Goal: Contribute content

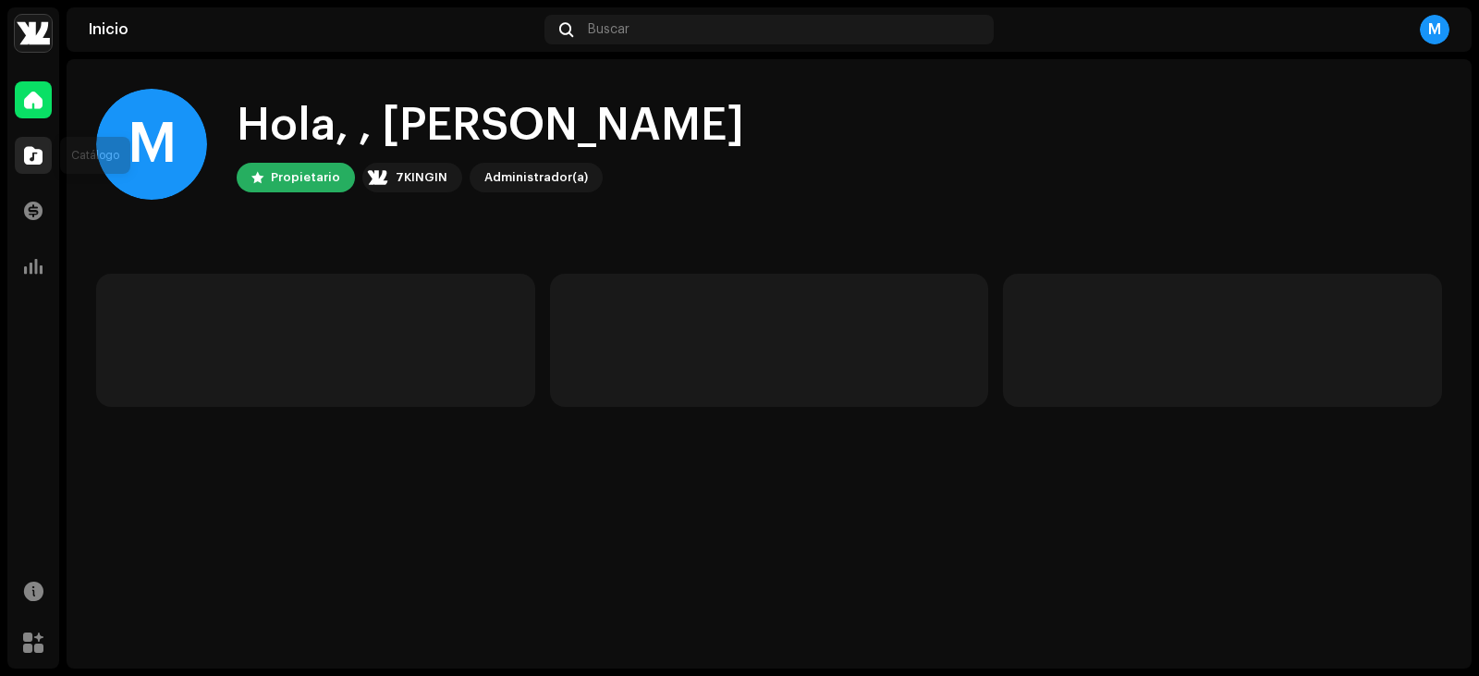
click at [45, 141] on div at bounding box center [33, 155] width 37 height 37
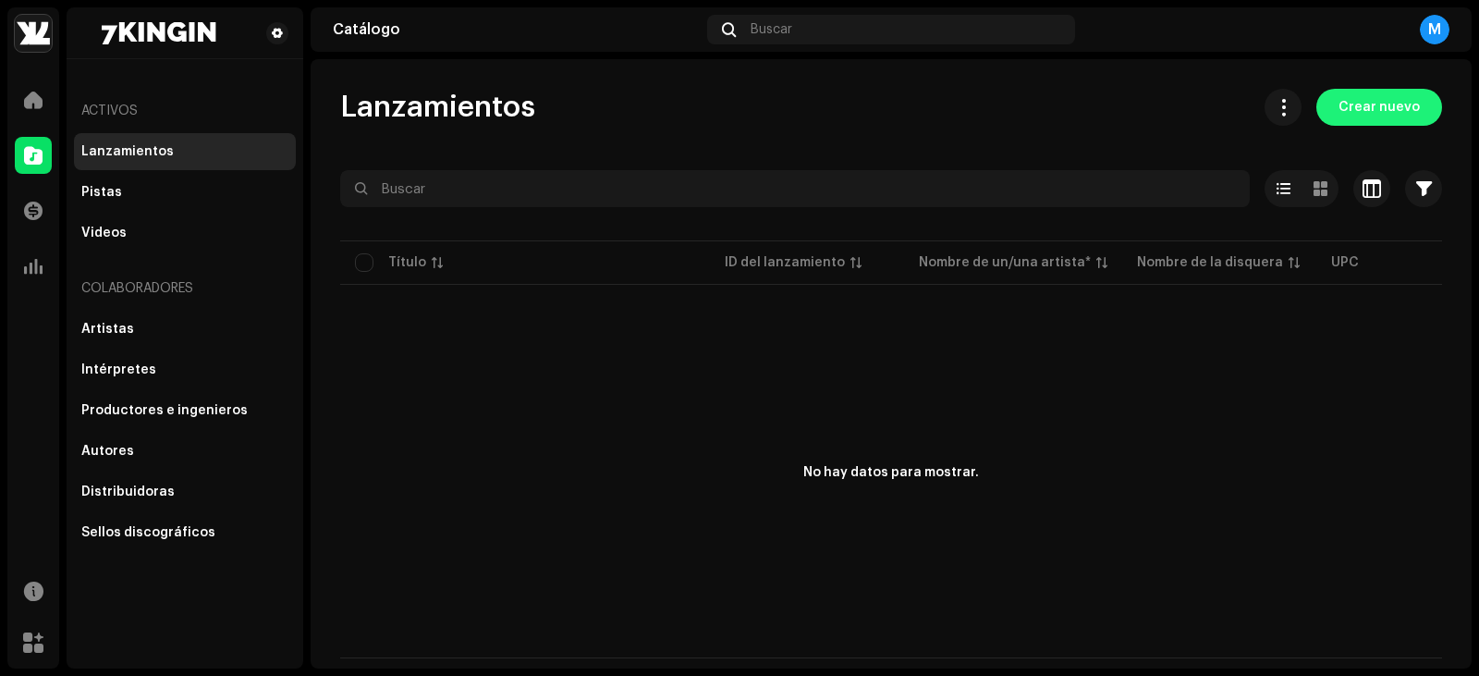
click at [1341, 111] on button "Crear nuevo" at bounding box center [1380, 107] width 126 height 37
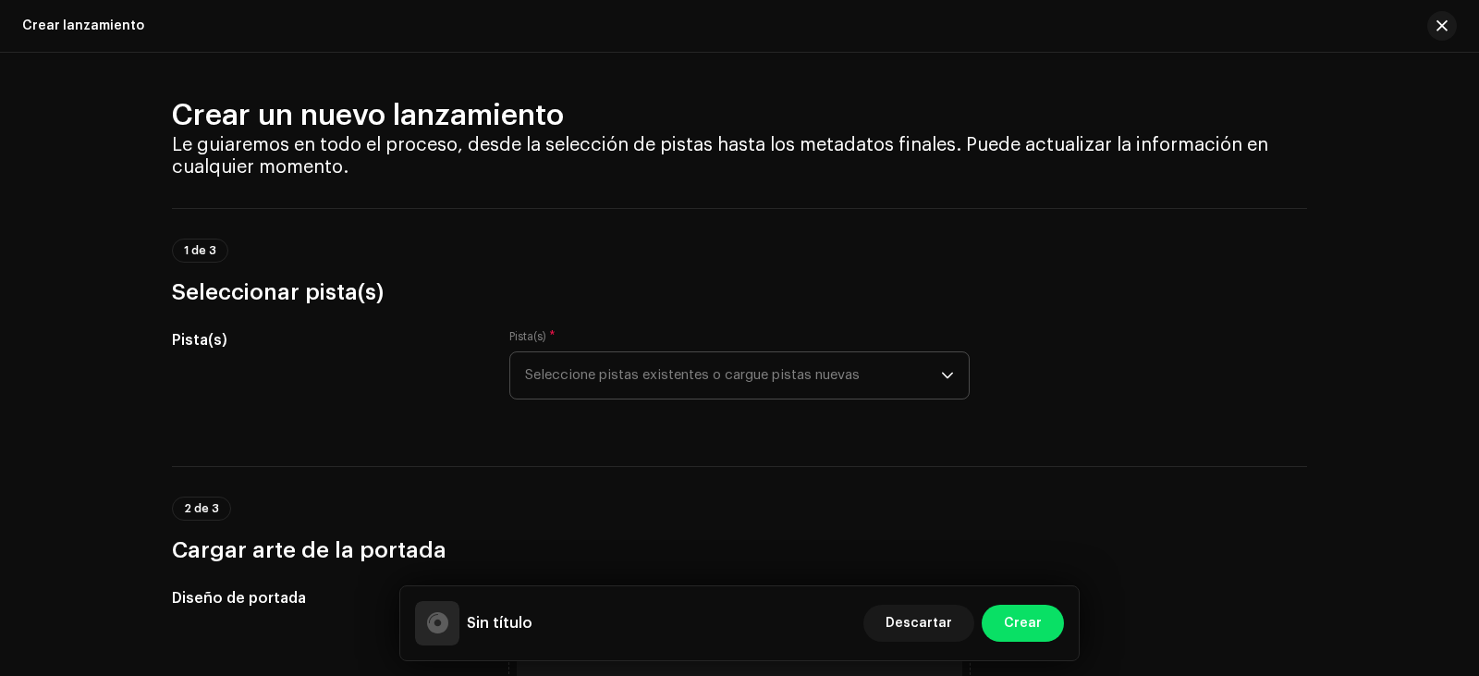
click at [612, 374] on span "Seleccione pistas existentes o cargue pistas nuevas" at bounding box center [733, 375] width 416 height 46
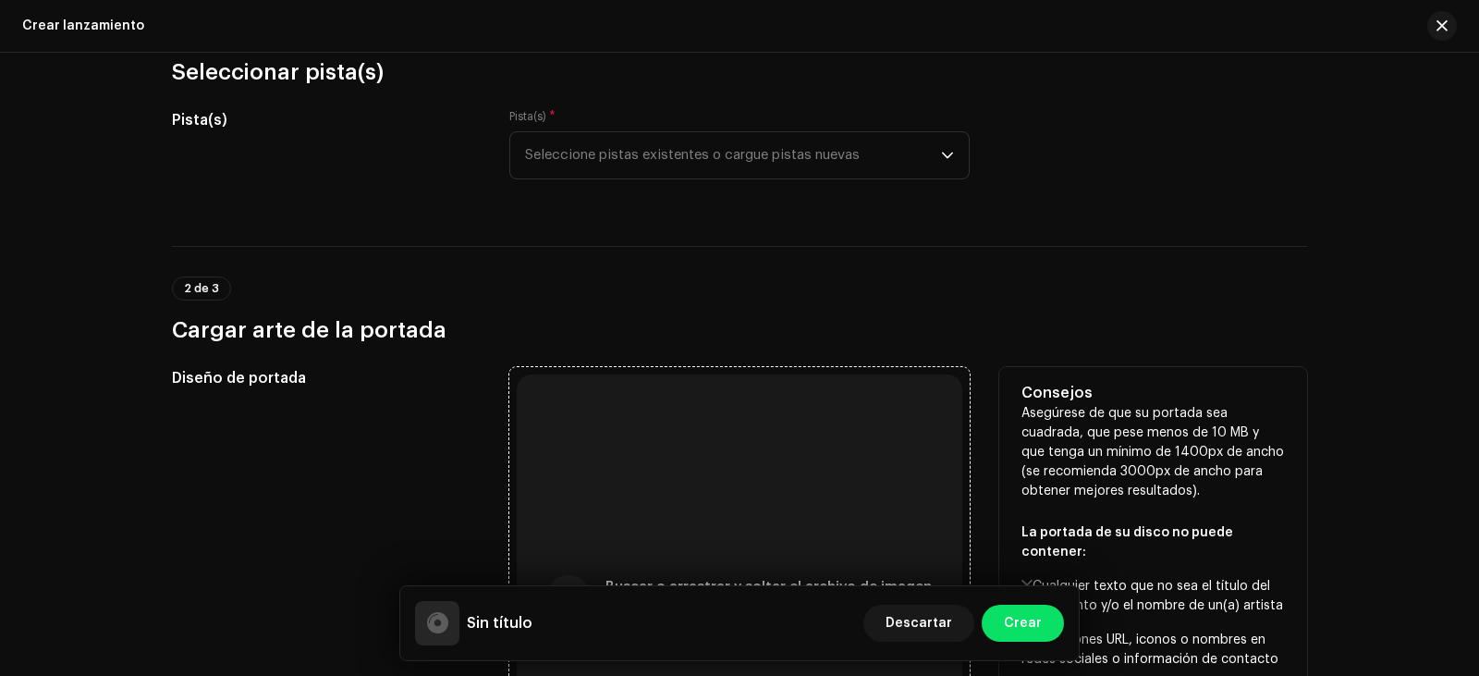
scroll to position [462, 0]
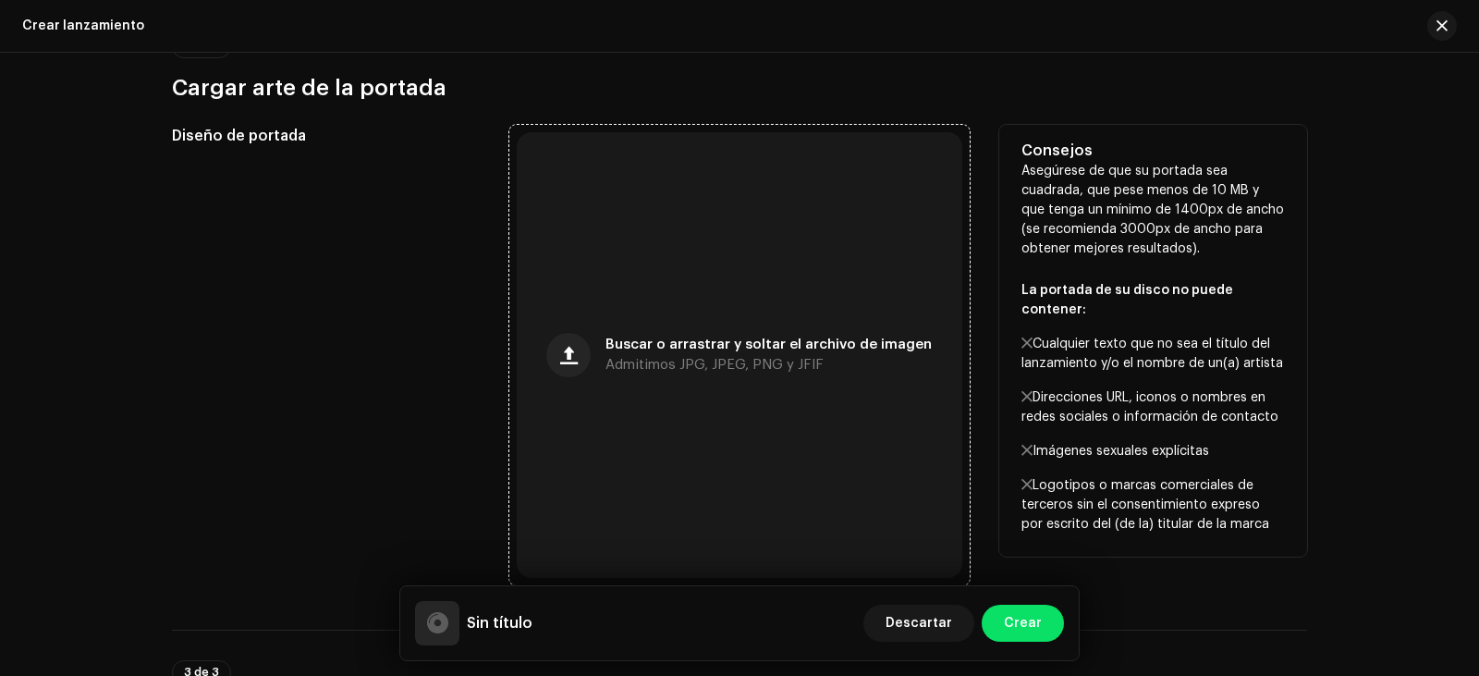
click at [607, 326] on div "Buscar o arrastrar y soltar el archivo de imagen Admitimos JPG, JPEG, PNG y JFIF" at bounding box center [740, 355] width 446 height 446
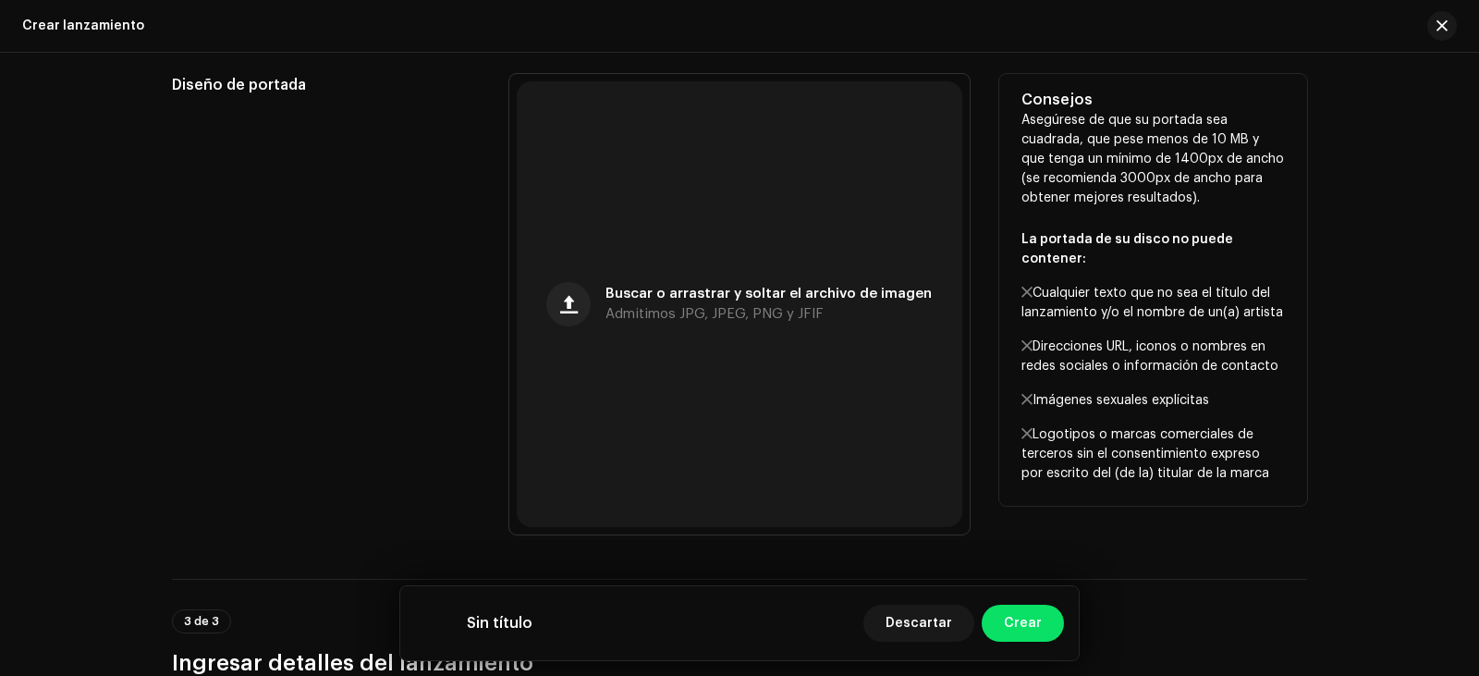
scroll to position [555, 0]
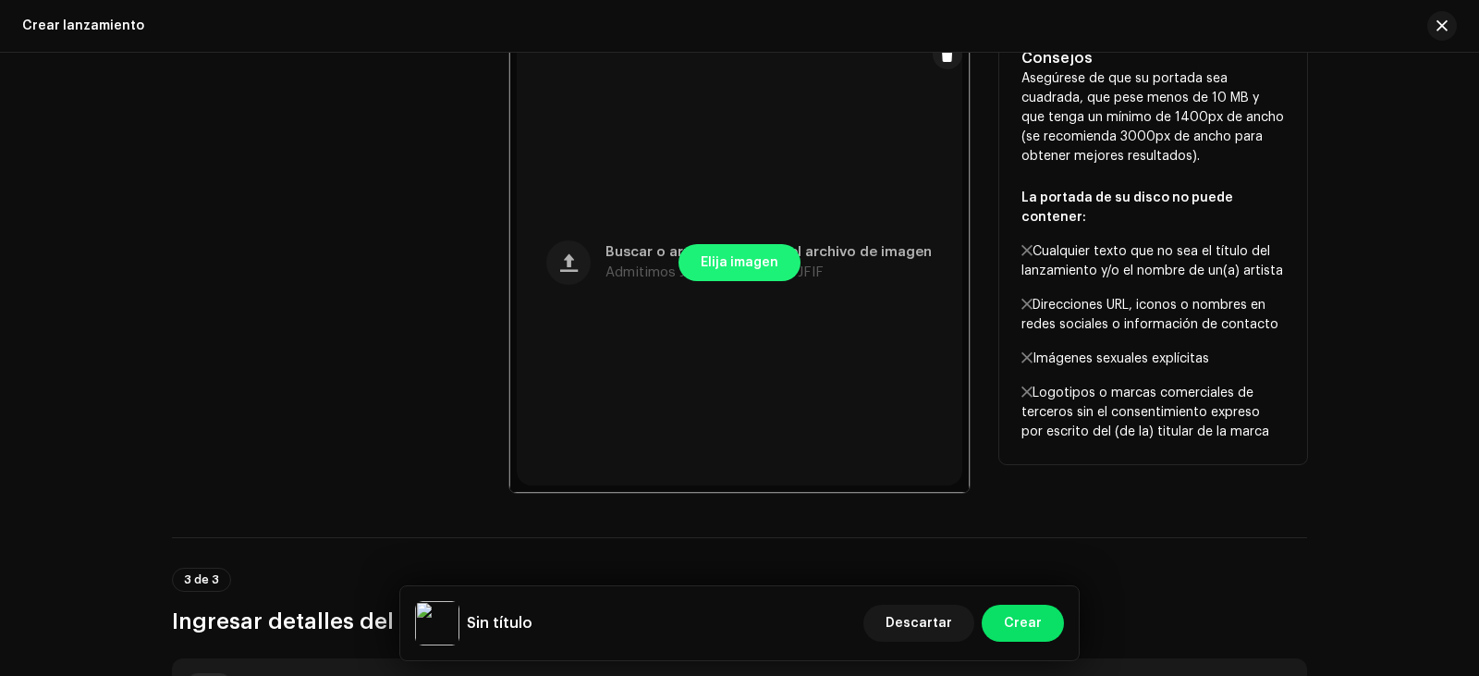
click at [720, 267] on span "Elija imagen" at bounding box center [740, 262] width 78 height 37
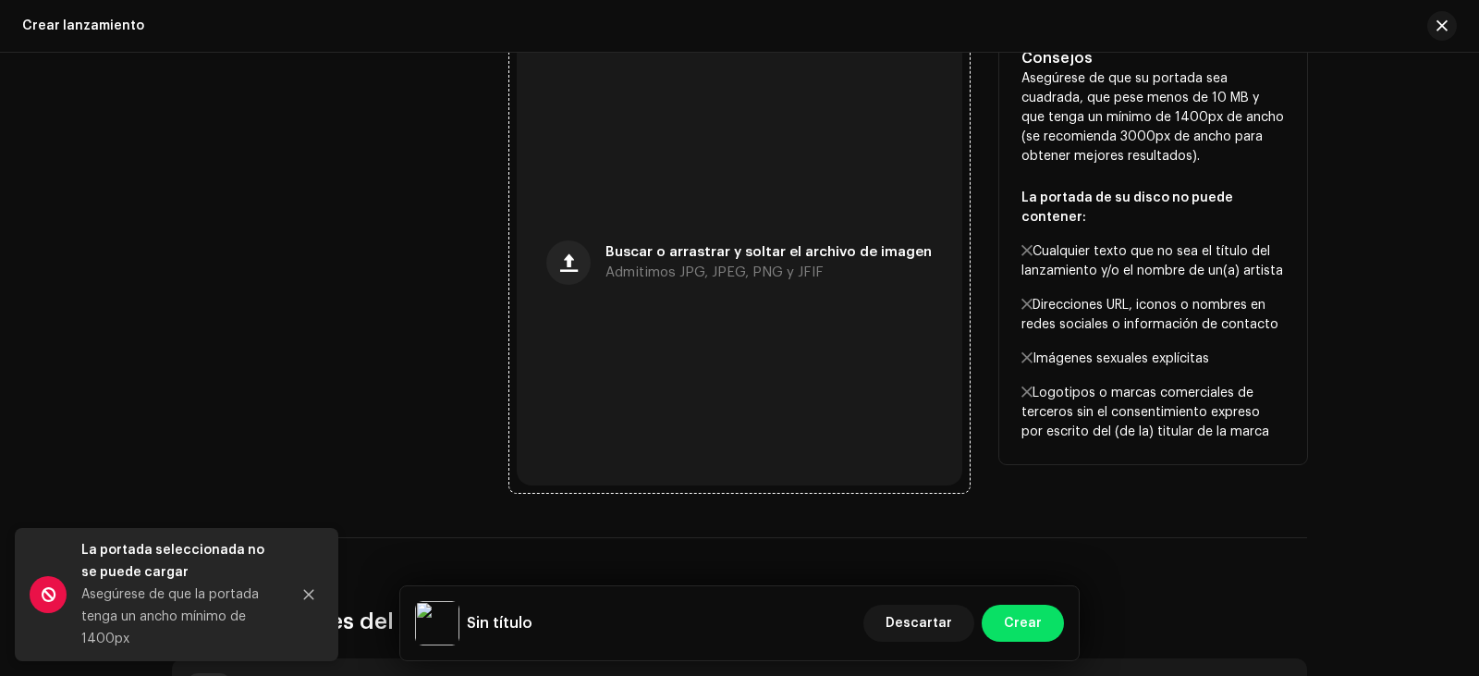
click at [762, 296] on div "Buscar o arrastrar y soltar el archivo de imagen Admitimos JPG, JPEG, PNG y JFIF" at bounding box center [740, 263] width 446 height 446
click at [748, 278] on span "Admitimos JPG, JPEG, PNG y JFIF" at bounding box center [715, 272] width 218 height 13
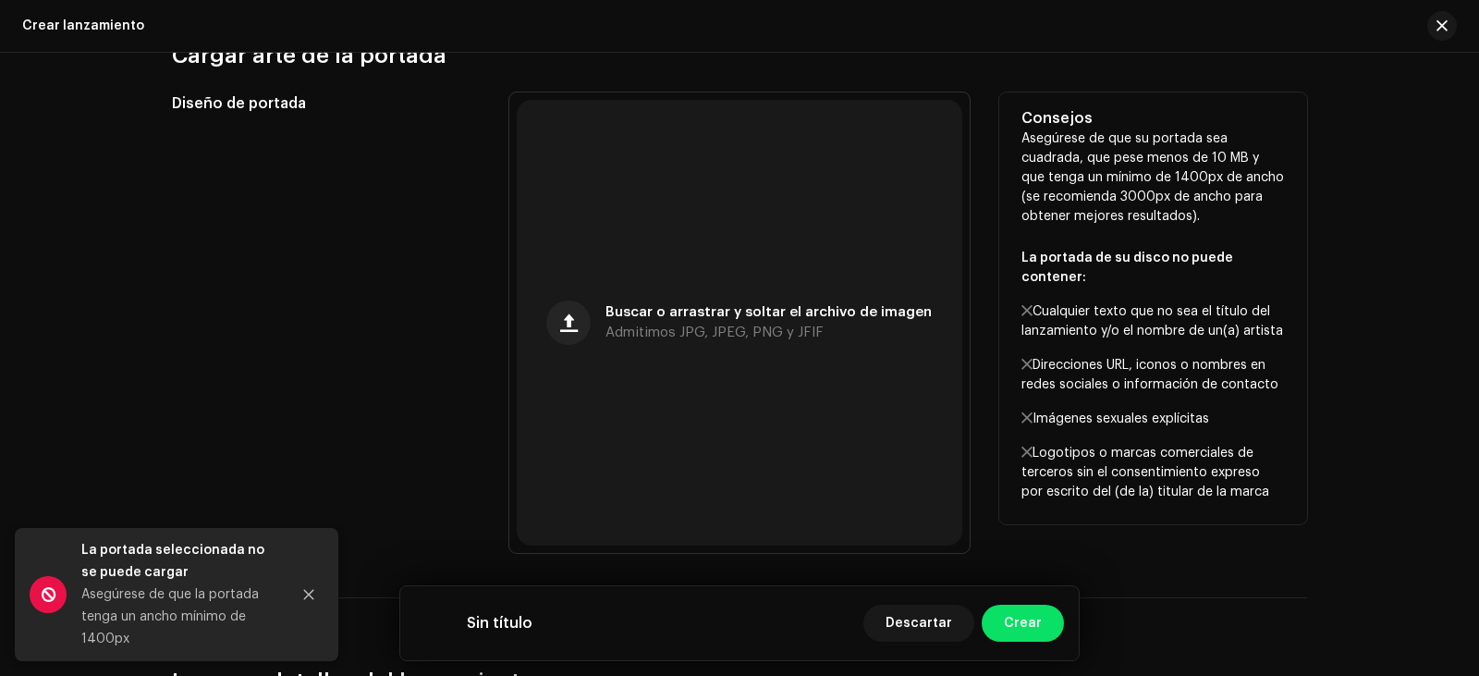
scroll to position [462, 0]
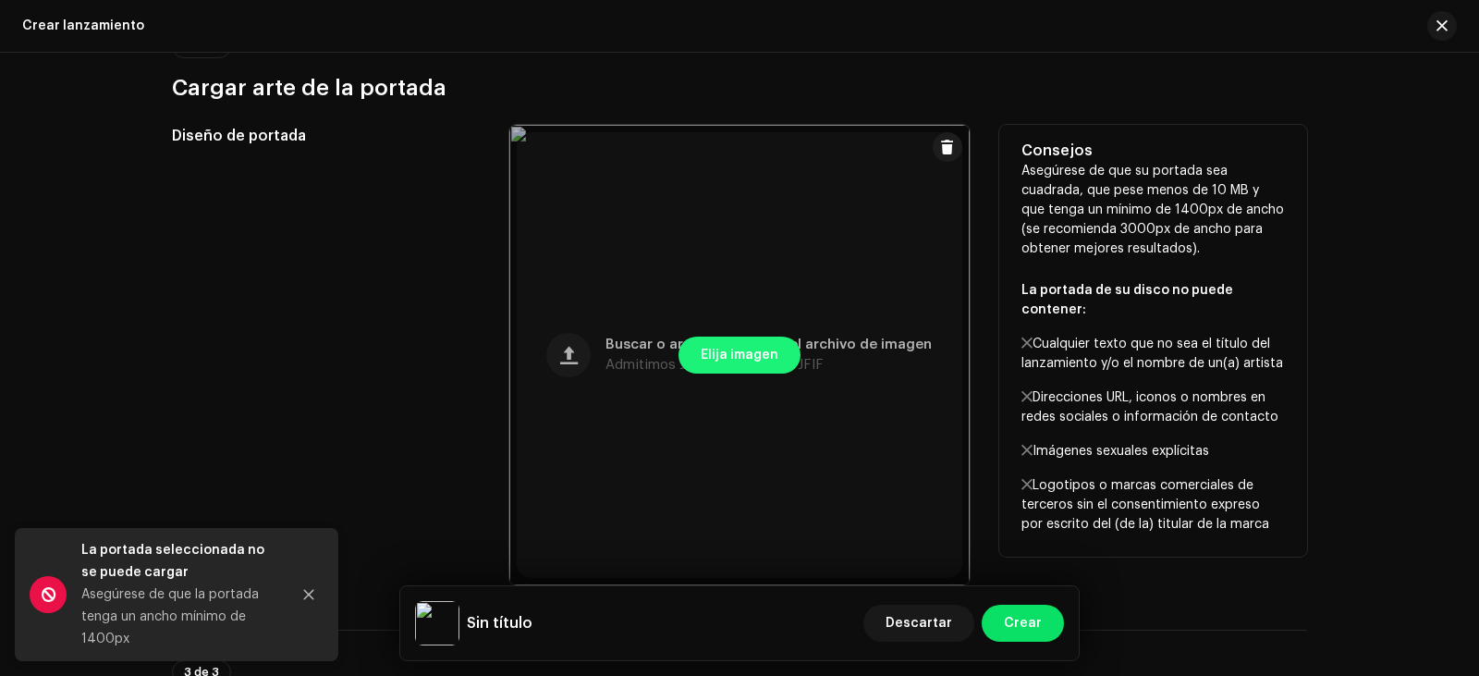
click at [680, 345] on button "Elija imagen" at bounding box center [740, 355] width 122 height 37
